Goal: Transaction & Acquisition: Obtain resource

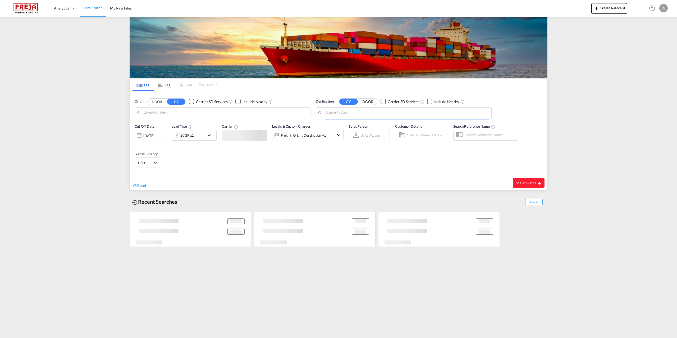
type input "[GEOGRAPHIC_DATA], DKFRC"
type input "Sfax, TNSFA"
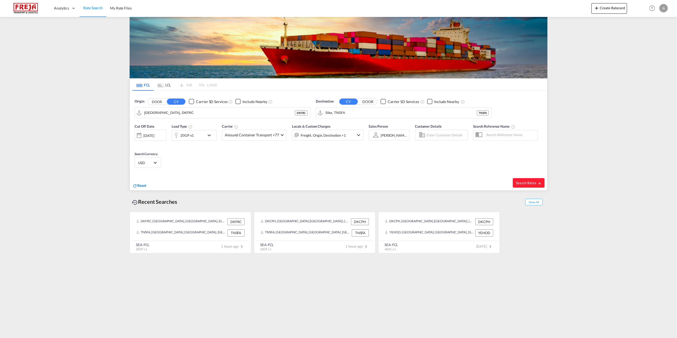
click at [140, 186] on span "Reset" at bounding box center [141, 185] width 9 height 4
click at [183, 115] on body "Analytics Reports Dashboard Rate Search My Rate Files Analytics" at bounding box center [338, 169] width 677 height 338
click at [171, 123] on div "Fredericia [GEOGRAPHIC_DATA] DKFRC" at bounding box center [185, 127] width 100 height 16
type input "[GEOGRAPHIC_DATA], DKFRC"
click at [385, 114] on body "Analytics Reports Dashboard Rate Search My Rate Files Analytics" at bounding box center [338, 169] width 677 height 338
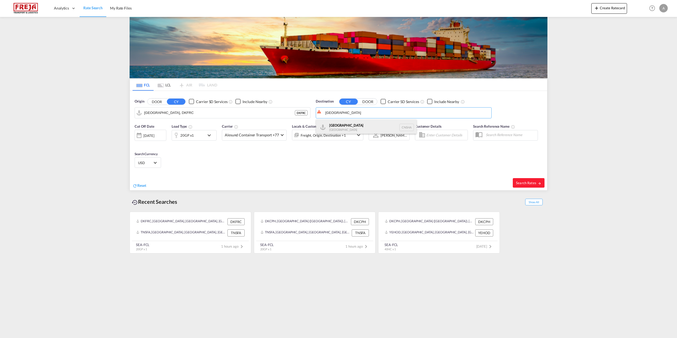
click at [343, 128] on div "Shanghai [GEOGRAPHIC_DATA] [GEOGRAPHIC_DATA]" at bounding box center [366, 127] width 100 height 16
type input "[GEOGRAPHIC_DATA], [GEOGRAPHIC_DATA]"
click at [209, 135] on md-icon "icon-chevron-down" at bounding box center [210, 135] width 9 height 6
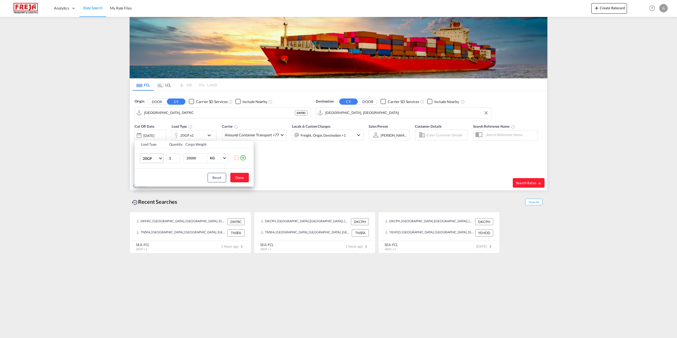
click at [159, 158] on md-select-value "20GP" at bounding box center [152, 158] width 21 height 9
click at [153, 180] on md-option "40HC" at bounding box center [156, 183] width 36 height 13
click at [241, 178] on button "Done" at bounding box center [239, 178] width 18 height 10
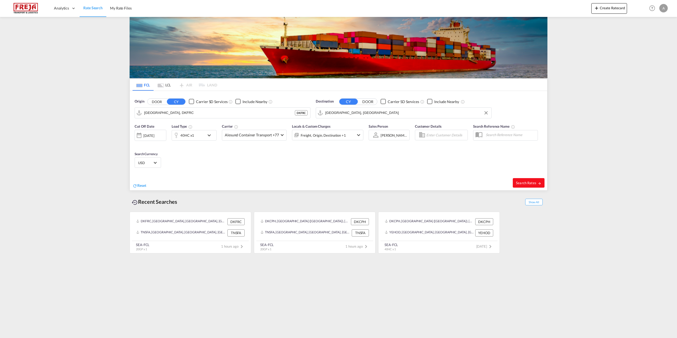
click at [522, 182] on span "Search Rates" at bounding box center [528, 183] width 25 height 4
type input "DKFRC to CNSHA / [DATE]"
